Goal: Transaction & Acquisition: Purchase product/service

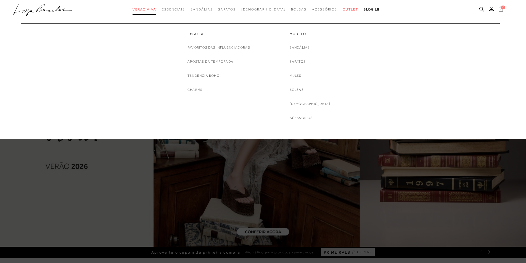
drag, startPoint x: 0, startPoint y: 0, endPoint x: 159, endPoint y: 10, distance: 159.7
click at [156, 10] on span "Verão Viva" at bounding box center [145, 9] width 24 height 4
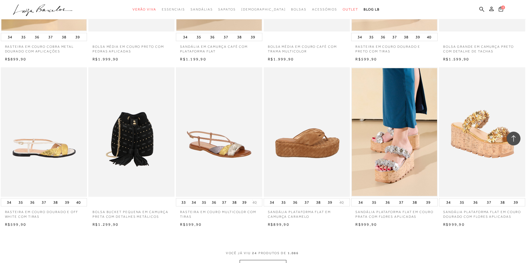
scroll to position [580, 0]
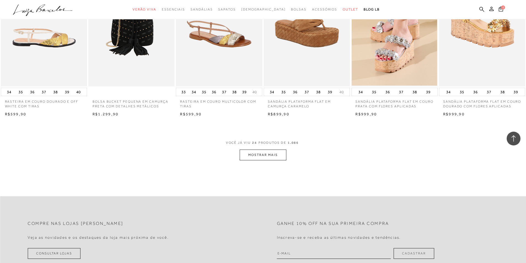
click at [249, 160] on button "MOSTRAR MAIS" at bounding box center [263, 155] width 46 height 11
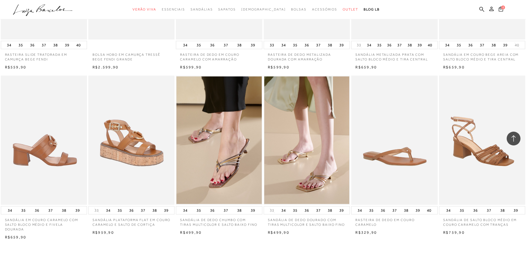
scroll to position [1298, 0]
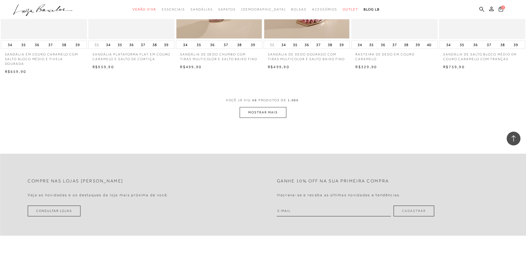
click at [276, 112] on button "MOSTRAR MAIS" at bounding box center [263, 112] width 46 height 11
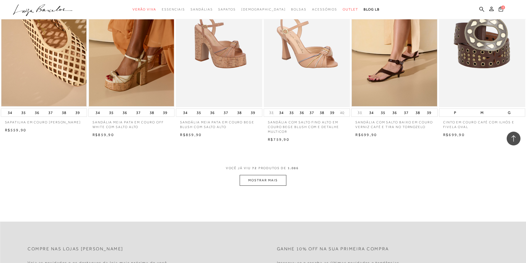
scroll to position [1933, 0]
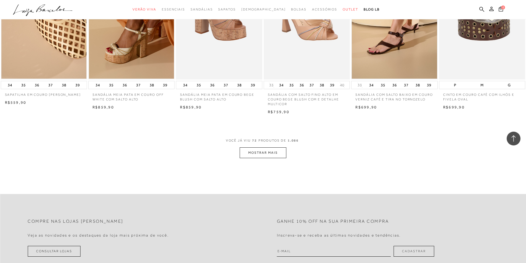
click at [259, 147] on span "VOCÊ JÁ VIU 72 PRODUTOS DE 1.086" at bounding box center [263, 143] width 75 height 10
click at [259, 155] on button "MOSTRAR MAIS" at bounding box center [263, 152] width 46 height 11
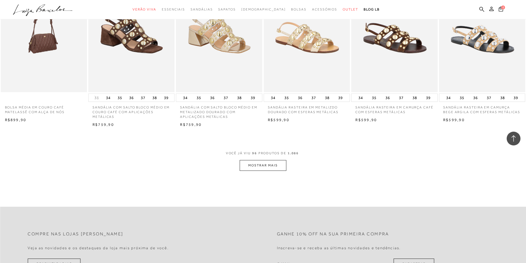
scroll to position [2540, 0]
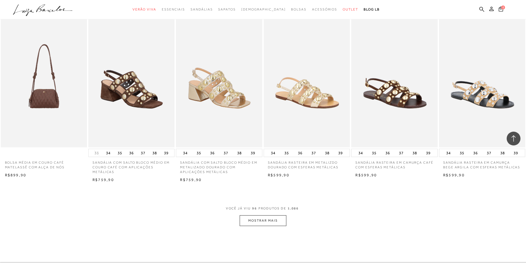
click at [268, 226] on button "MOSTRAR MAIS" at bounding box center [263, 220] width 46 height 11
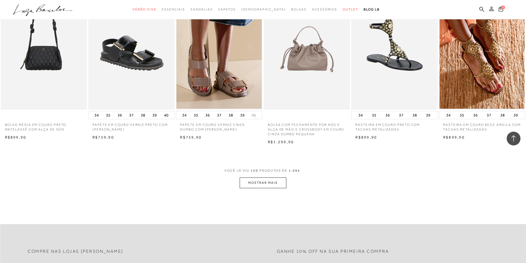
scroll to position [3286, 0]
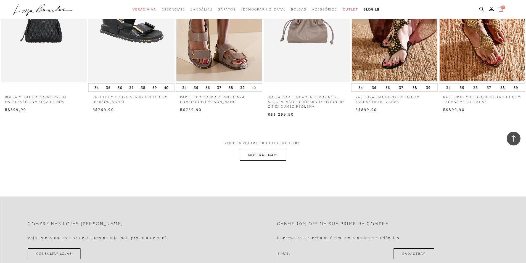
click at [243, 158] on button "MOSTRAR MAIS" at bounding box center [263, 155] width 46 height 11
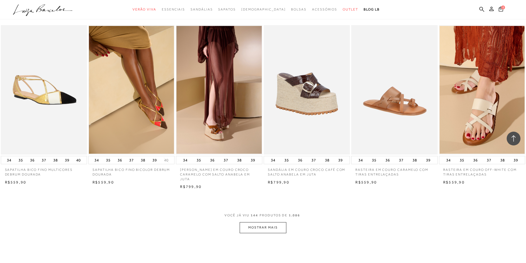
scroll to position [3976, 0]
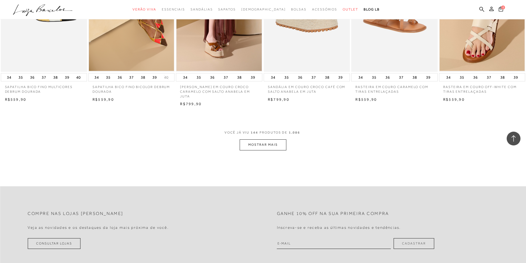
click at [243, 147] on button "MOSTRAR MAIS" at bounding box center [263, 144] width 46 height 11
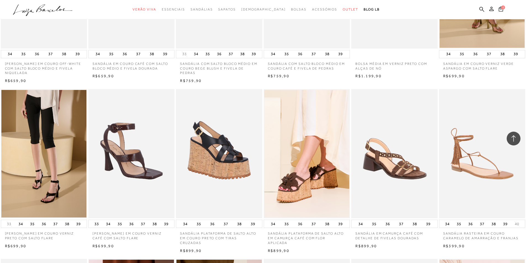
scroll to position [4225, 0]
